Goal: Find contact information: Obtain details needed to contact an individual or organization

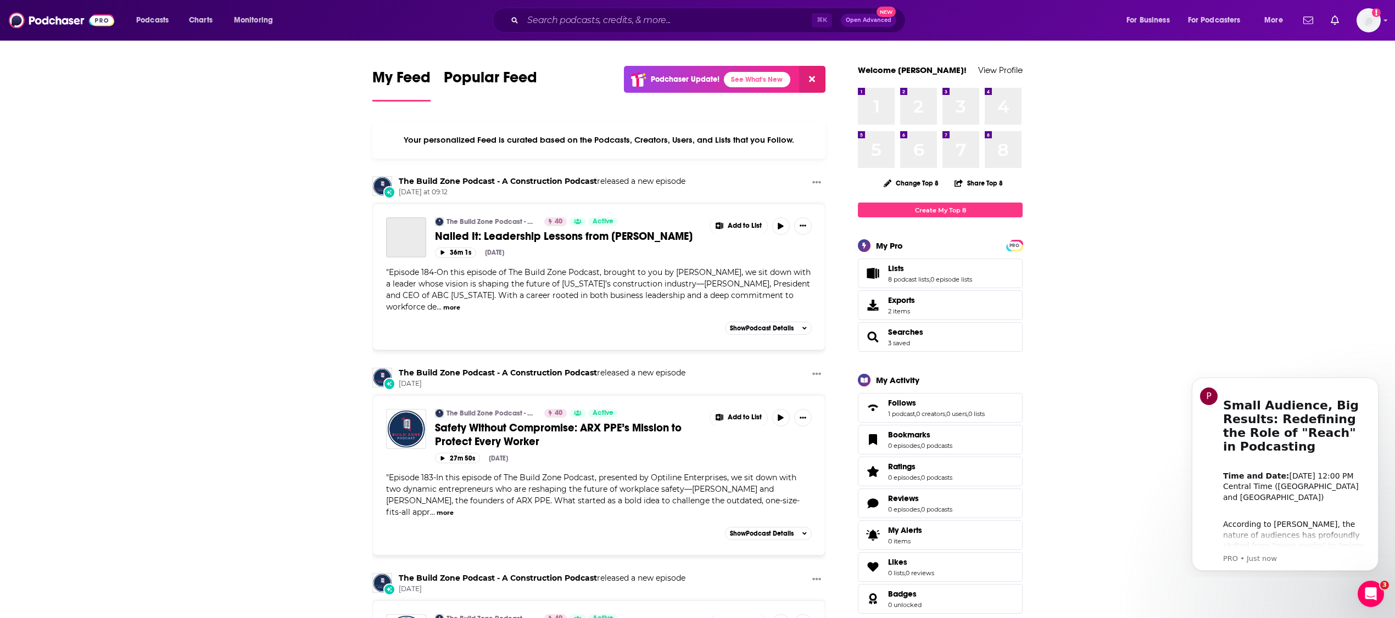
click at [661, 33] on div "Podcasts Charts Monitoring ⌘ K Open Advanced New For Business For Podcasters Mo…" at bounding box center [697, 20] width 1395 height 41
click at [656, 29] on div "⌘ K Open Advanced New" at bounding box center [699, 20] width 413 height 25
click at [650, 22] on input "Search podcasts, credits, & more..." at bounding box center [667, 21] width 289 height 18
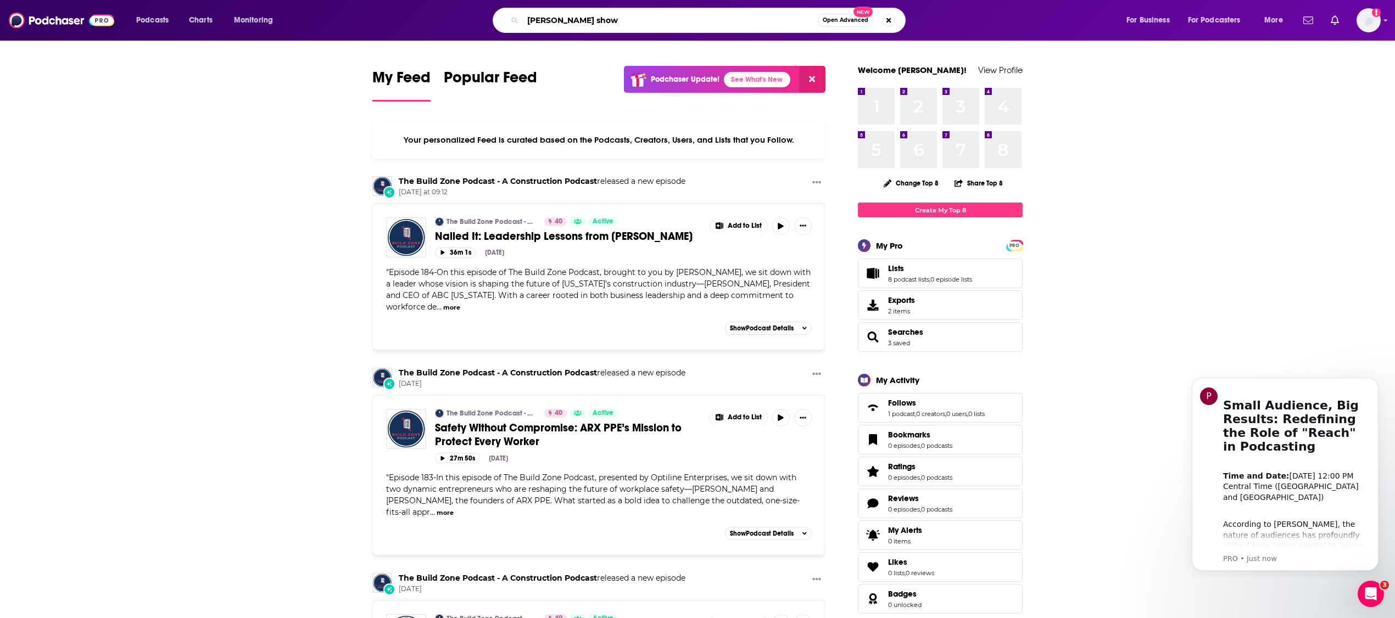
type input "[PERSON_NAME] show"
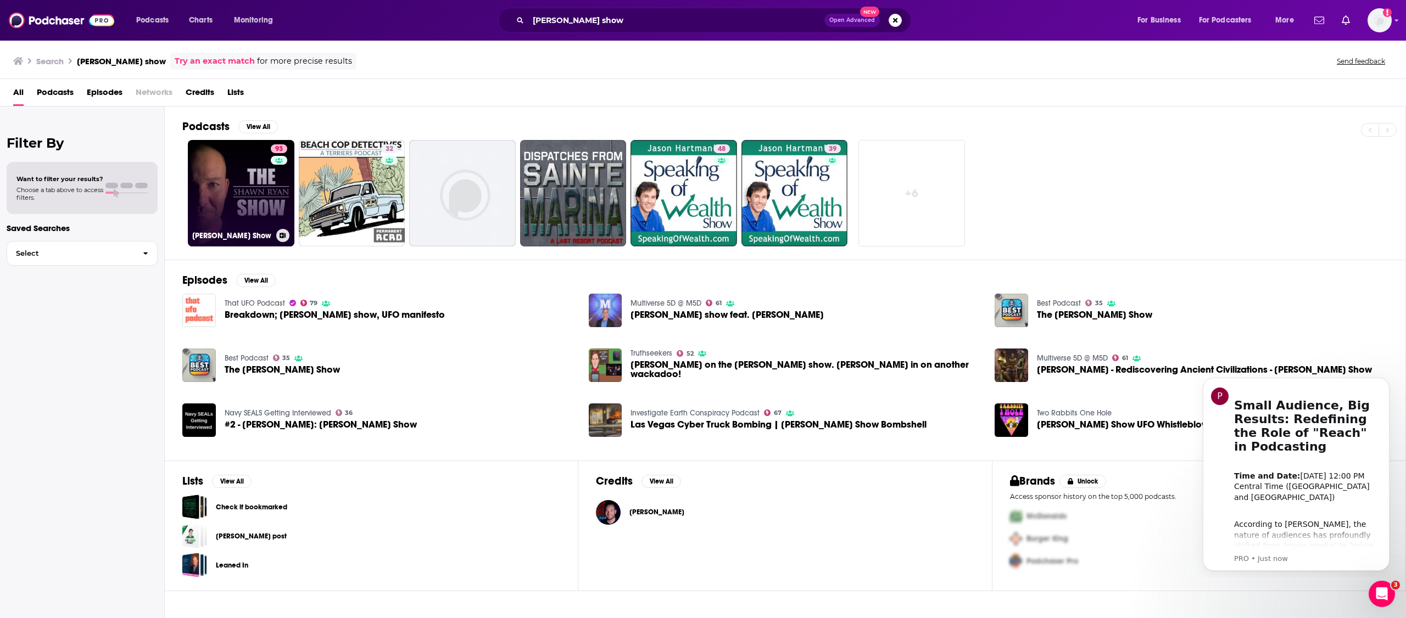
click at [234, 184] on link "93 [PERSON_NAME] Show" at bounding box center [241, 193] width 107 height 107
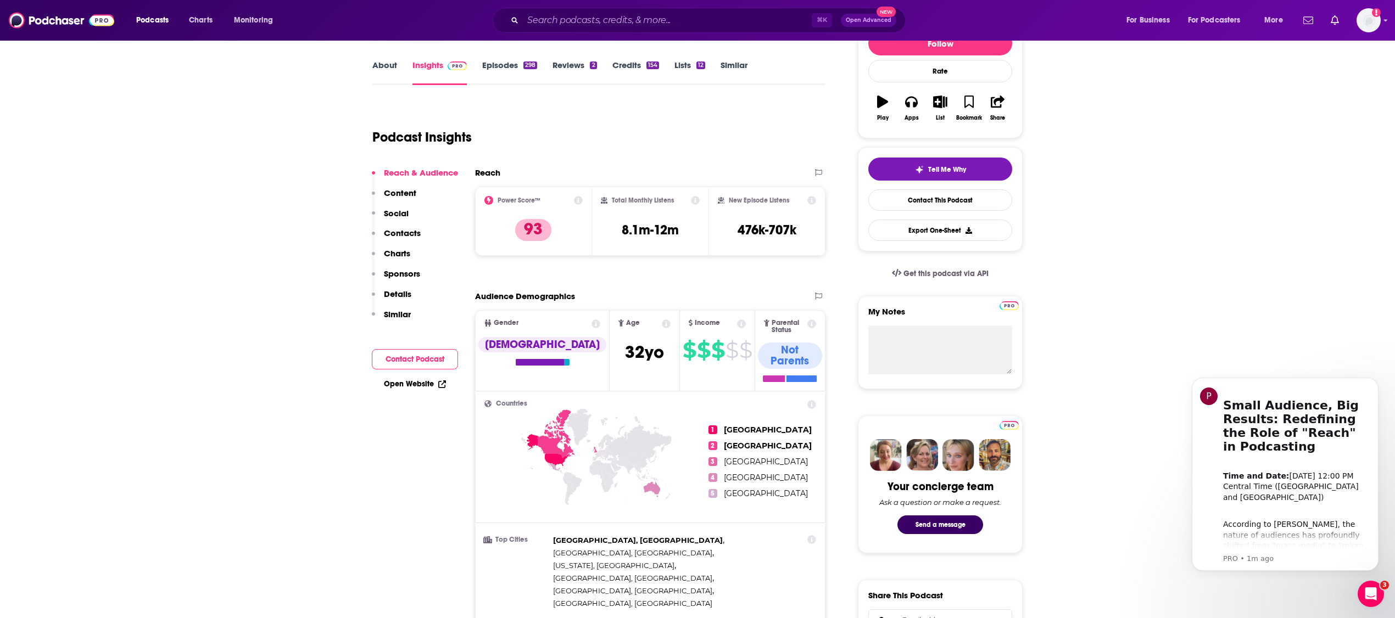
click at [417, 228] on p "Contacts" at bounding box center [402, 233] width 37 height 10
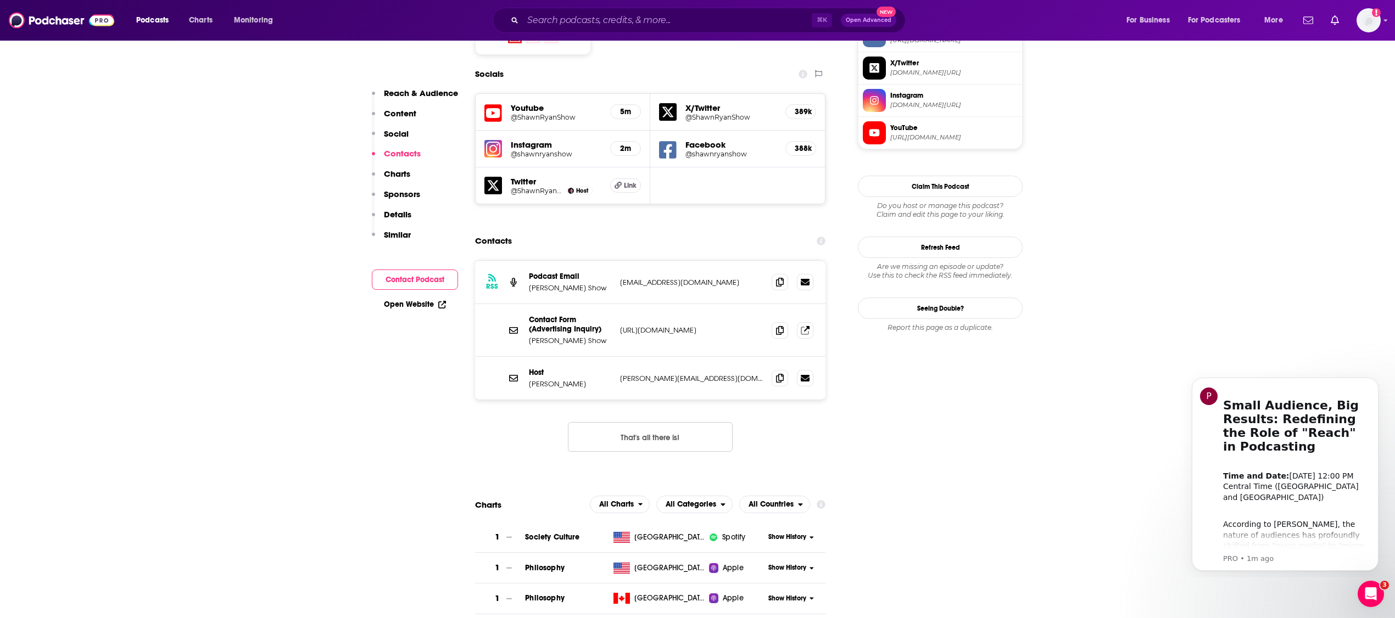
scroll to position [978, 0]
click at [690, 422] on button "That's all there is!" at bounding box center [650, 437] width 165 height 30
click at [777, 325] on icon at bounding box center [780, 329] width 8 height 9
